Goal: Check status

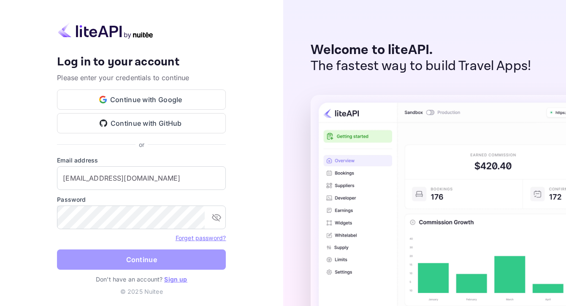
click at [141, 258] on button "Continue" at bounding box center [141, 259] width 169 height 20
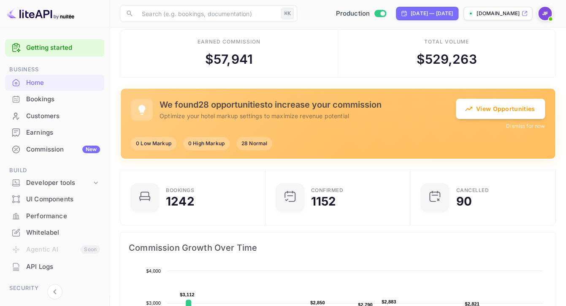
scroll to position [6, 0]
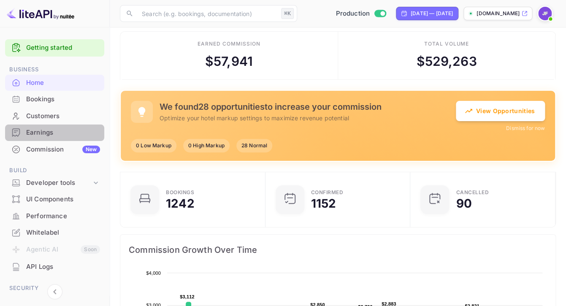
click at [48, 131] on div "Earnings" at bounding box center [63, 133] width 74 height 10
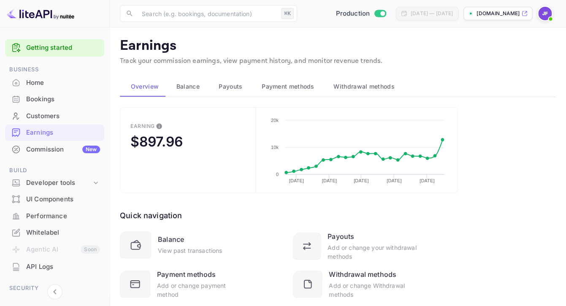
click at [229, 90] on span "Payouts" at bounding box center [231, 86] width 24 height 10
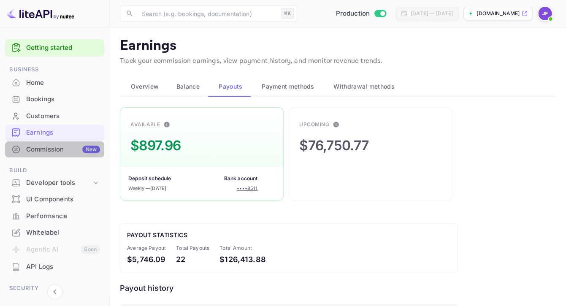
click at [63, 147] on div "Commission New" at bounding box center [63, 150] width 74 height 10
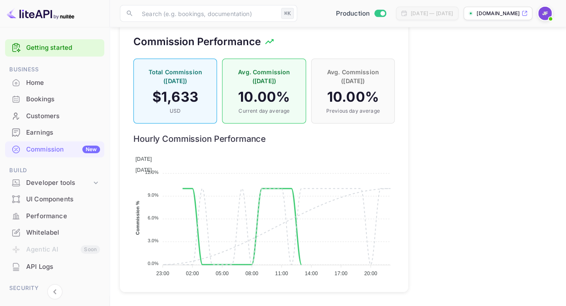
scroll to position [729, 0]
click at [41, 266] on div "API Logs" at bounding box center [63, 267] width 74 height 10
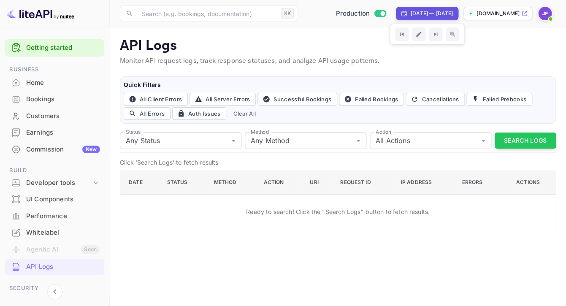
click at [420, 11] on div "[DATE] — [DATE]" at bounding box center [432, 14] width 42 height 8
select select "7"
select select "2025"
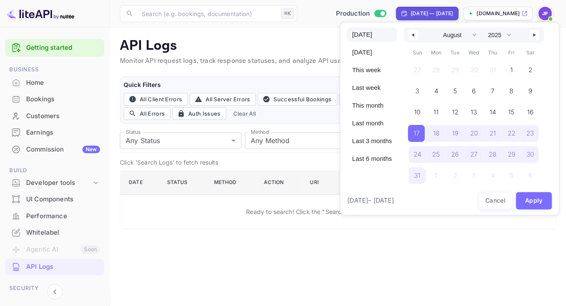
click at [369, 36] on span "[DATE]" at bounding box center [372, 34] width 50 height 14
select select "8"
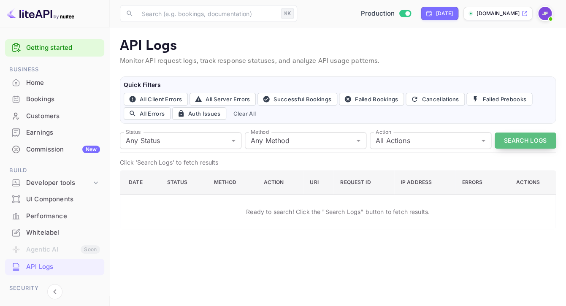
click at [523, 143] on button "Search Logs" at bounding box center [525, 141] width 61 height 16
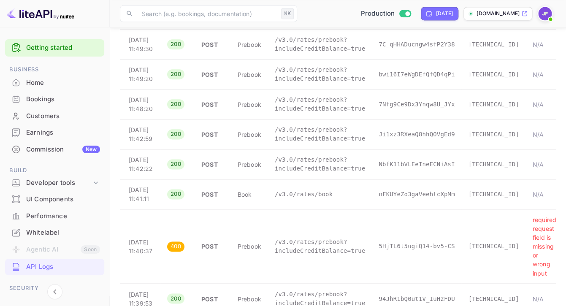
scroll to position [488, 0]
